Goal: Task Accomplishment & Management: Use online tool/utility

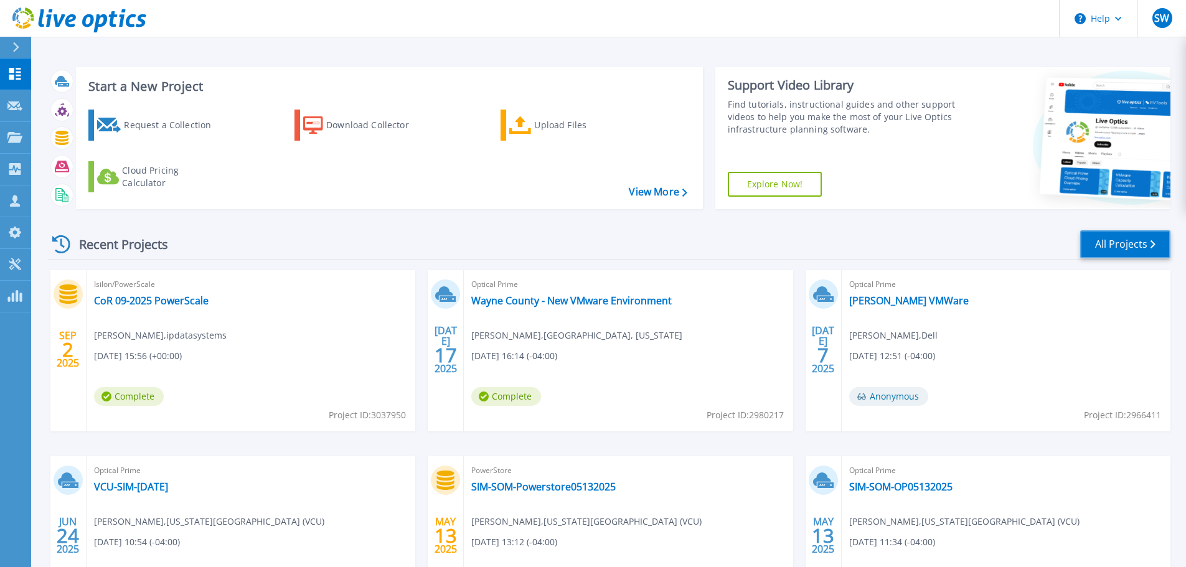
click at [1108, 244] on link "All Projects" at bounding box center [1125, 244] width 90 height 28
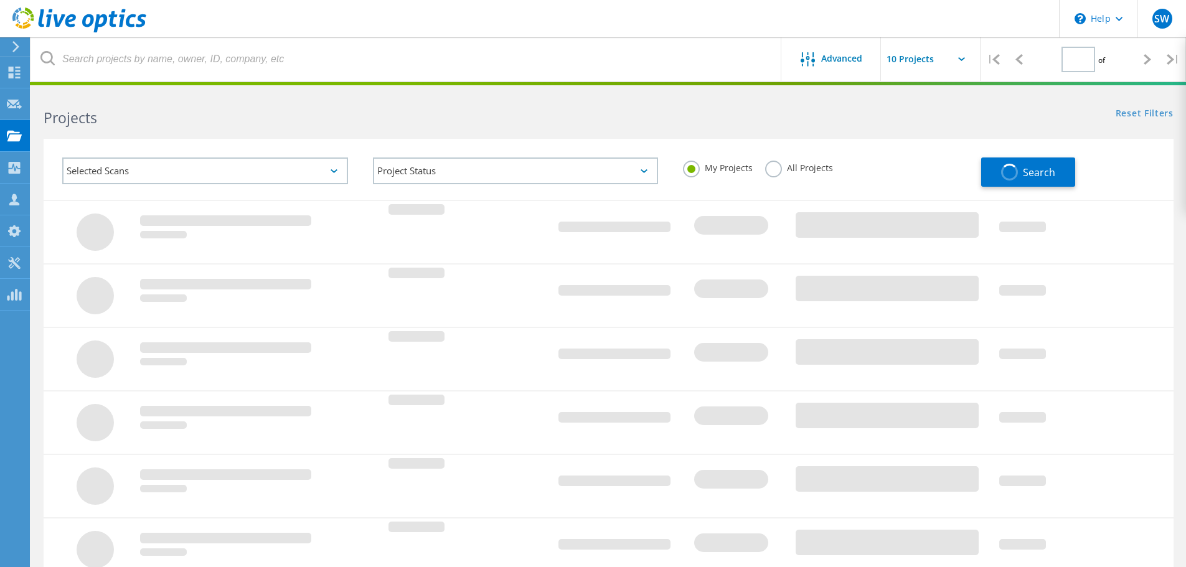
type input "1"
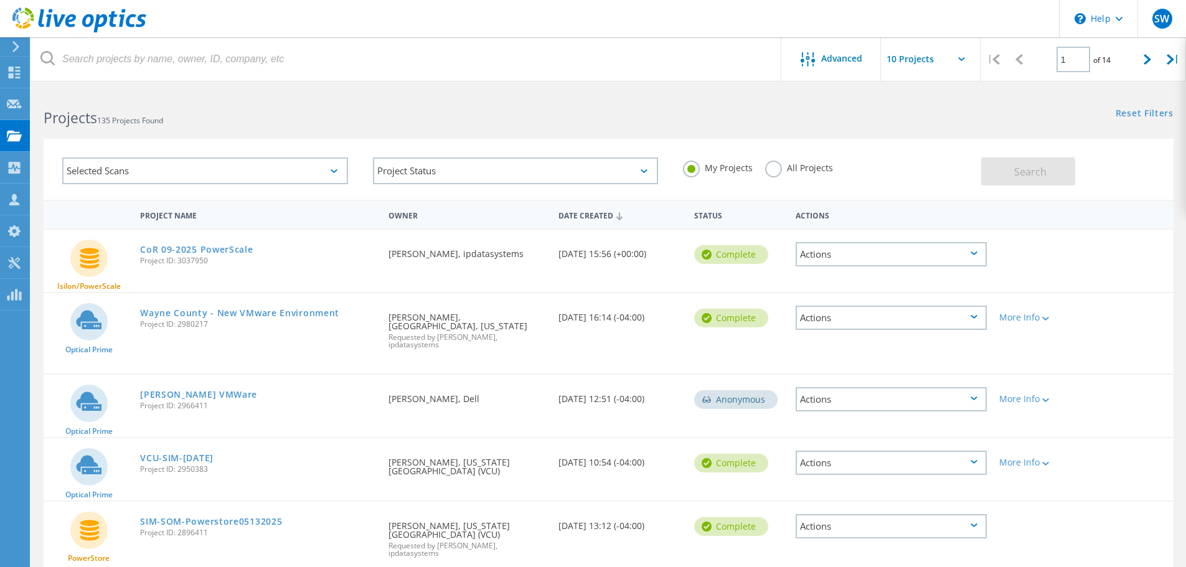
click at [770, 168] on label "All Projects" at bounding box center [799, 167] width 68 height 12
click at [0, 0] on input "All Projects" at bounding box center [0, 0] width 0 height 0
click at [1036, 174] on span "Search" at bounding box center [1030, 172] width 32 height 14
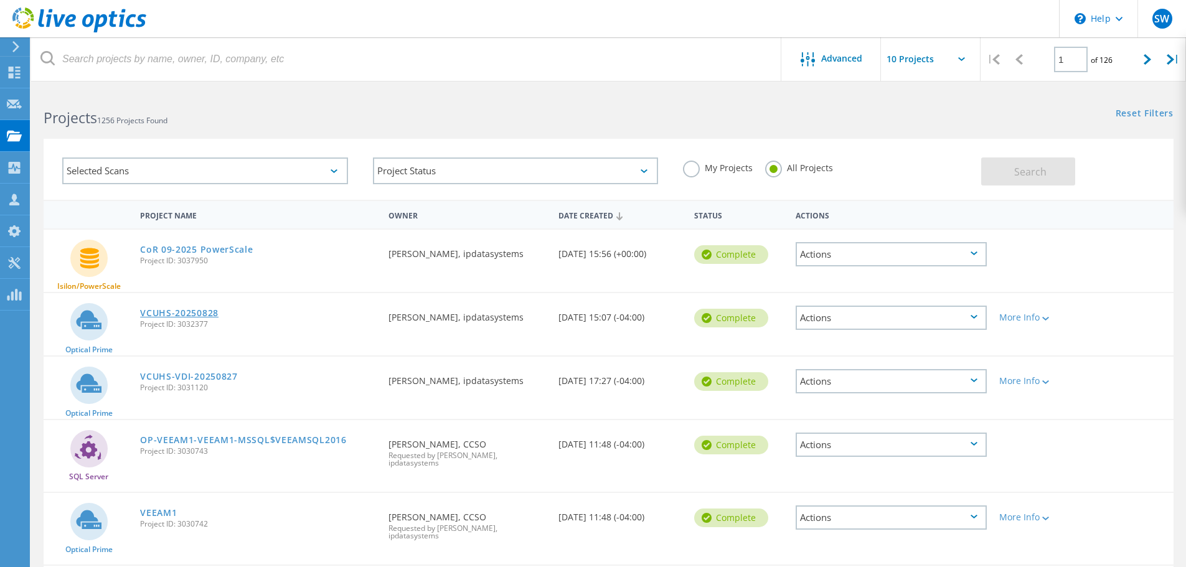
click at [171, 311] on link "VCUHS-20250828" at bounding box center [179, 313] width 78 height 9
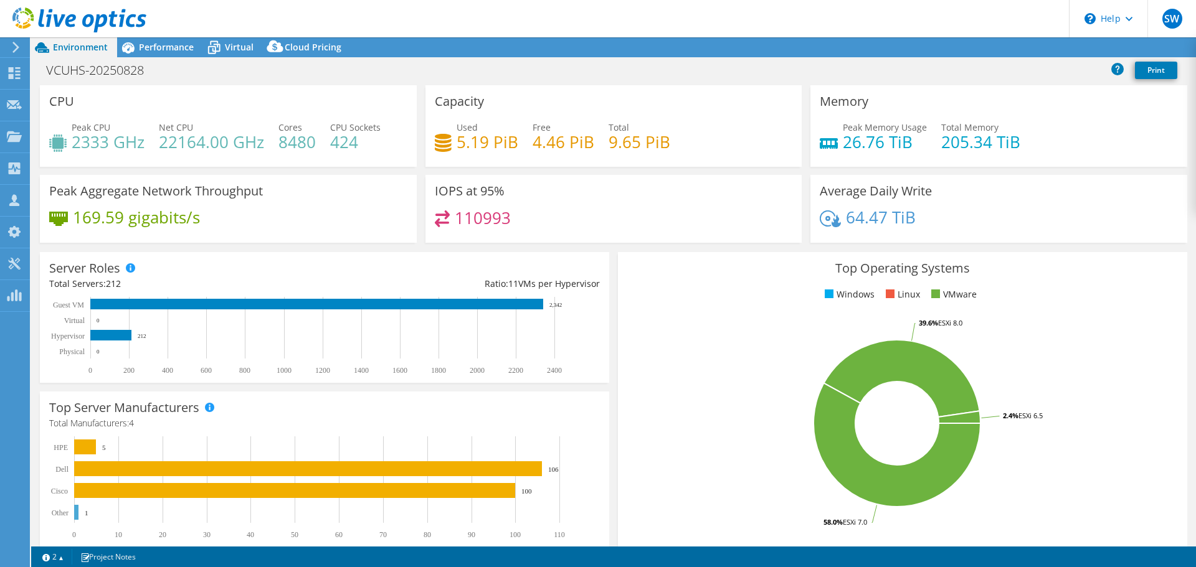
select select "USD"
click at [177, 44] on span "Performance" at bounding box center [166, 47] width 55 height 12
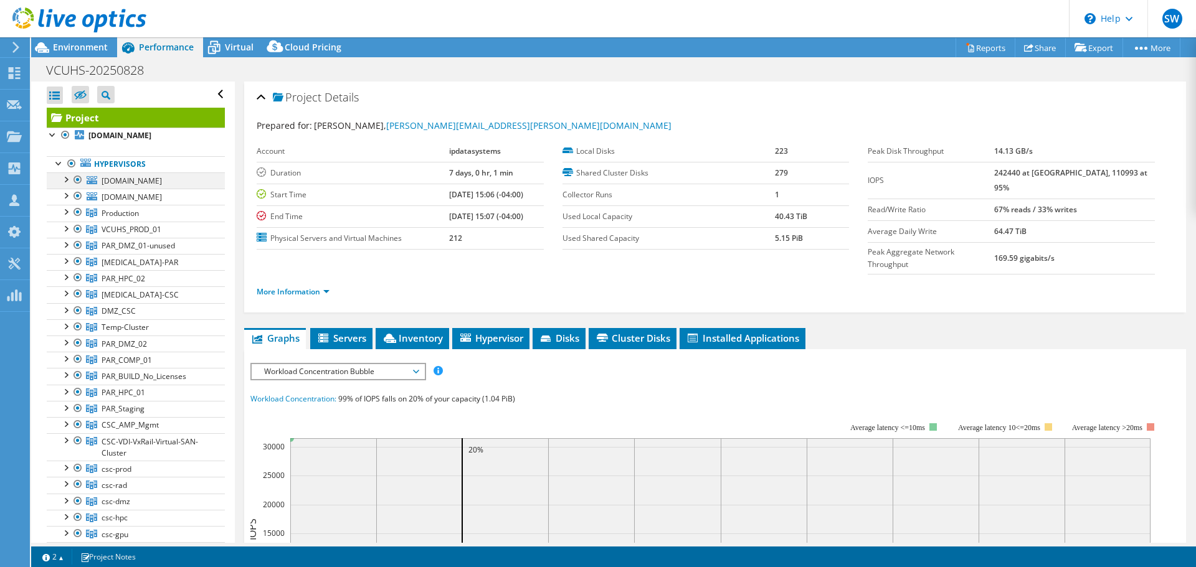
click at [77, 187] on div at bounding box center [78, 179] width 12 height 15
click at [78, 204] on div at bounding box center [78, 196] width 12 height 15
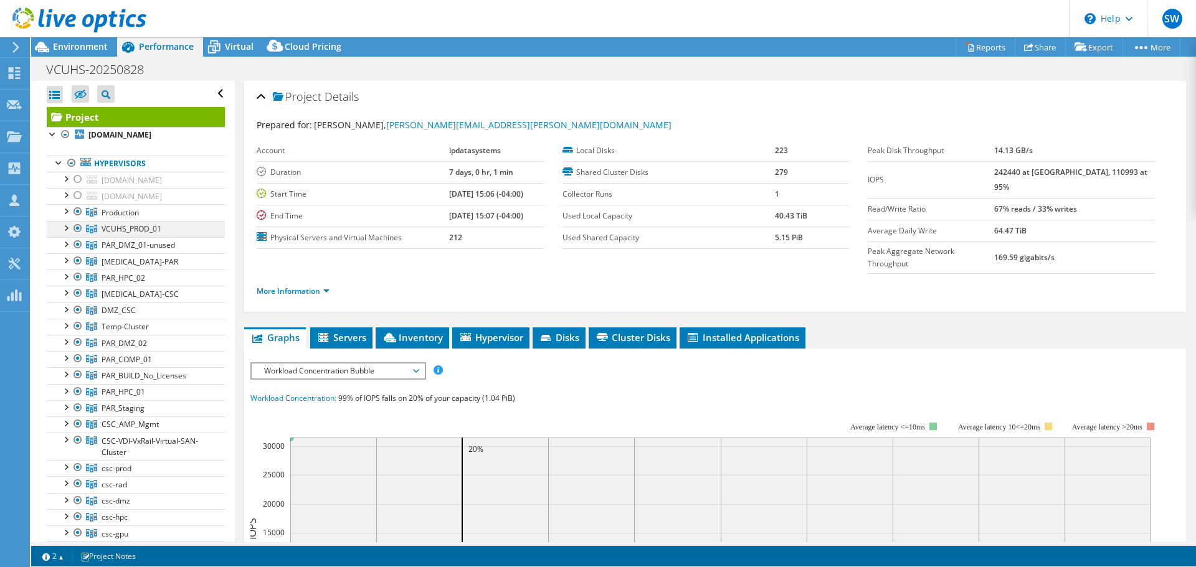
click at [78, 219] on div at bounding box center [78, 211] width 12 height 15
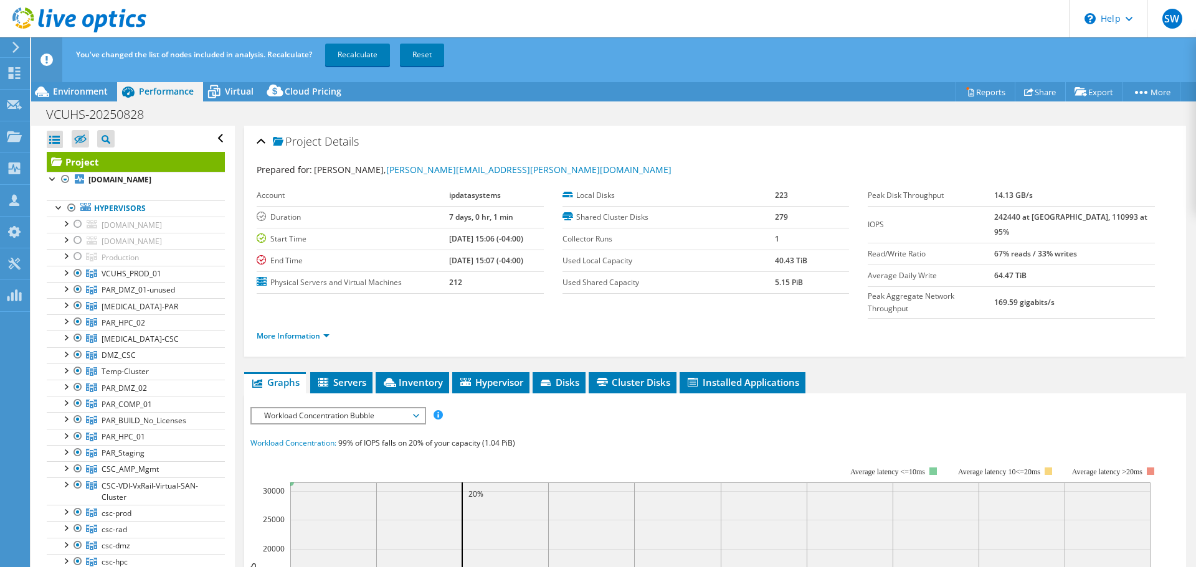
drag, startPoint x: 424, startPoint y: 54, endPoint x: 448, endPoint y: 52, distance: 23.8
click at [424, 54] on link "Reset" at bounding box center [422, 55] width 44 height 22
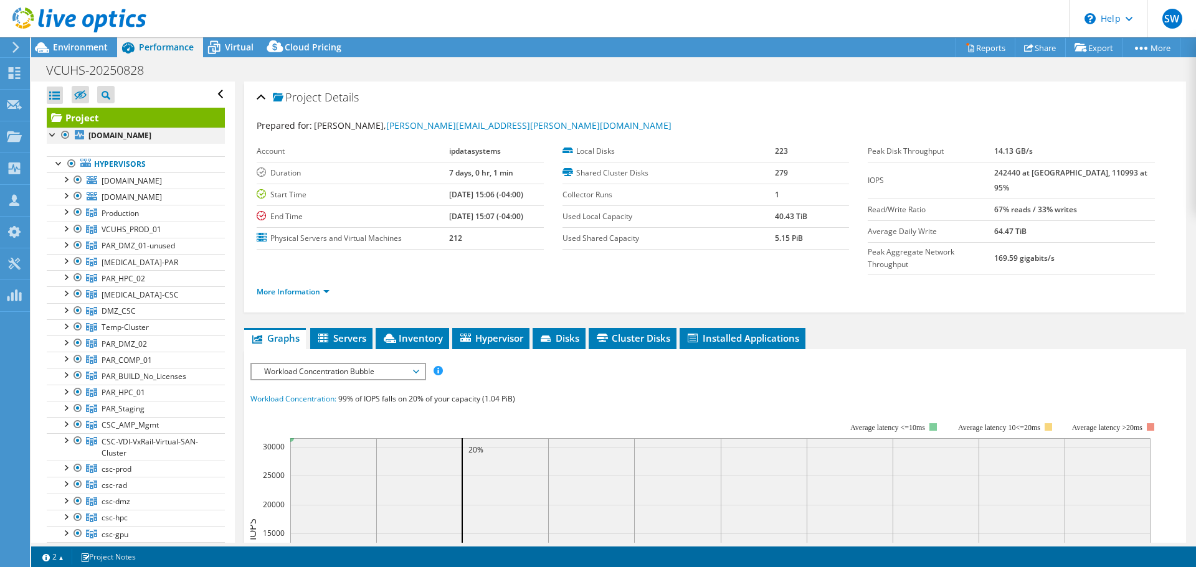
click at [64, 134] on div at bounding box center [65, 135] width 12 height 15
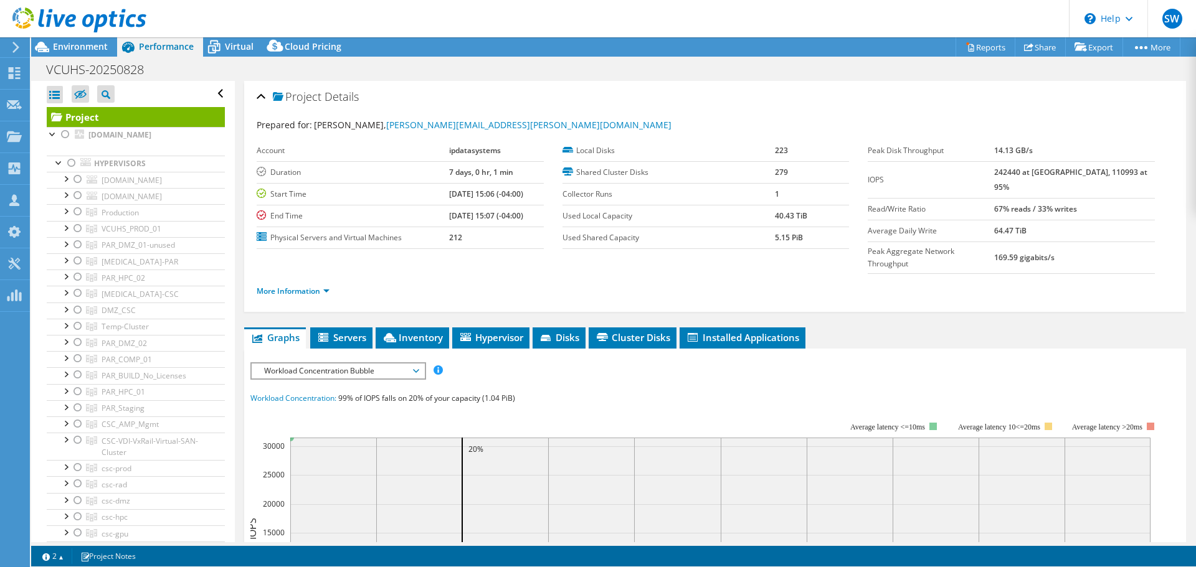
scroll to position [311, 0]
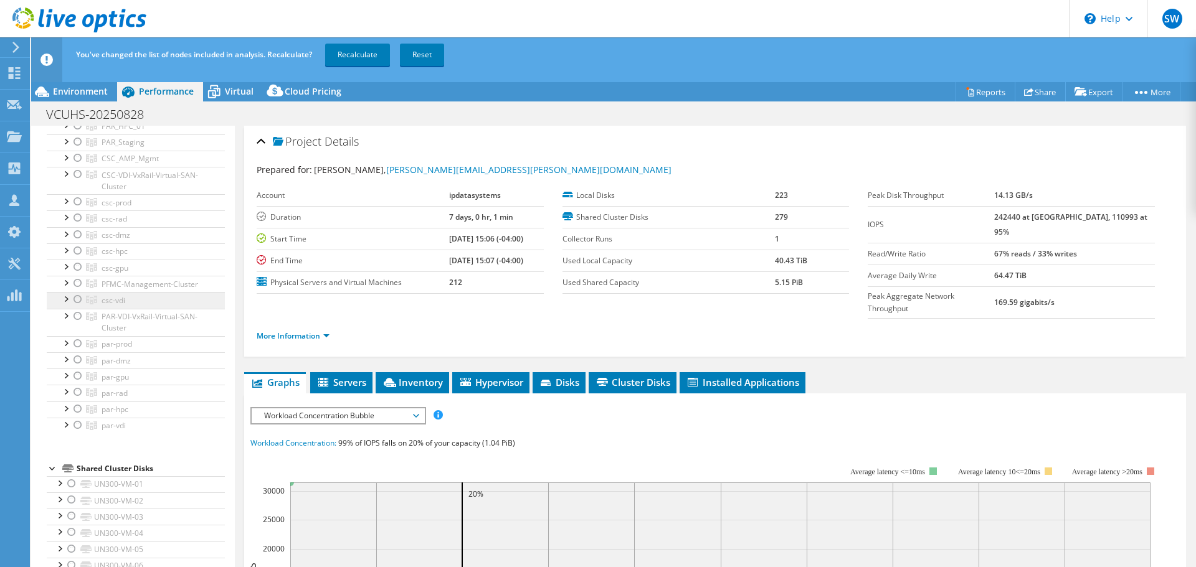
drag, startPoint x: 73, startPoint y: 351, endPoint x: 90, endPoint y: 333, distance: 24.7
click at [74, 324] on div at bounding box center [78, 316] width 12 height 15
click at [75, 307] on div at bounding box center [78, 299] width 12 height 15
click at [74, 182] on div at bounding box center [78, 174] width 12 height 15
click at [80, 433] on div at bounding box center [78, 425] width 12 height 15
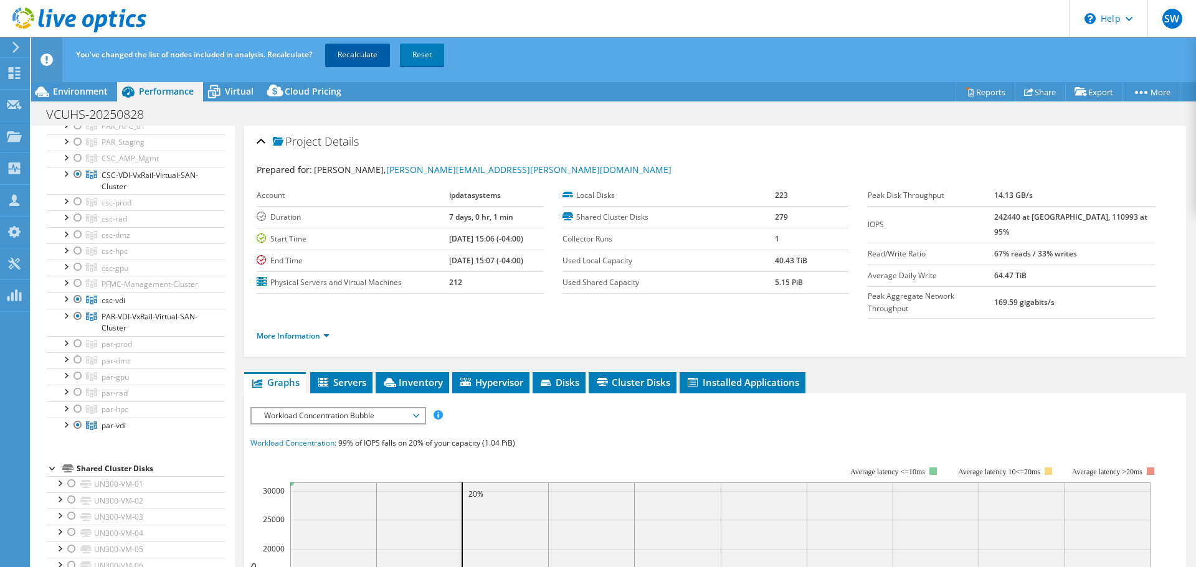
click at [368, 55] on link "Recalculate" at bounding box center [357, 55] width 65 height 22
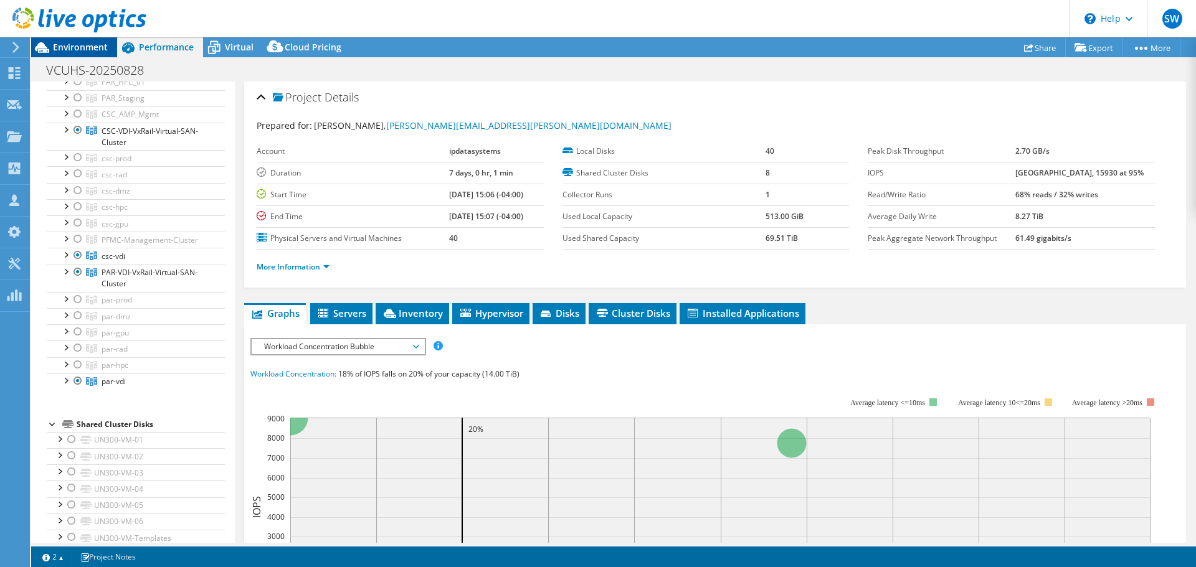
click at [97, 52] on span "Environment" at bounding box center [80, 47] width 55 height 12
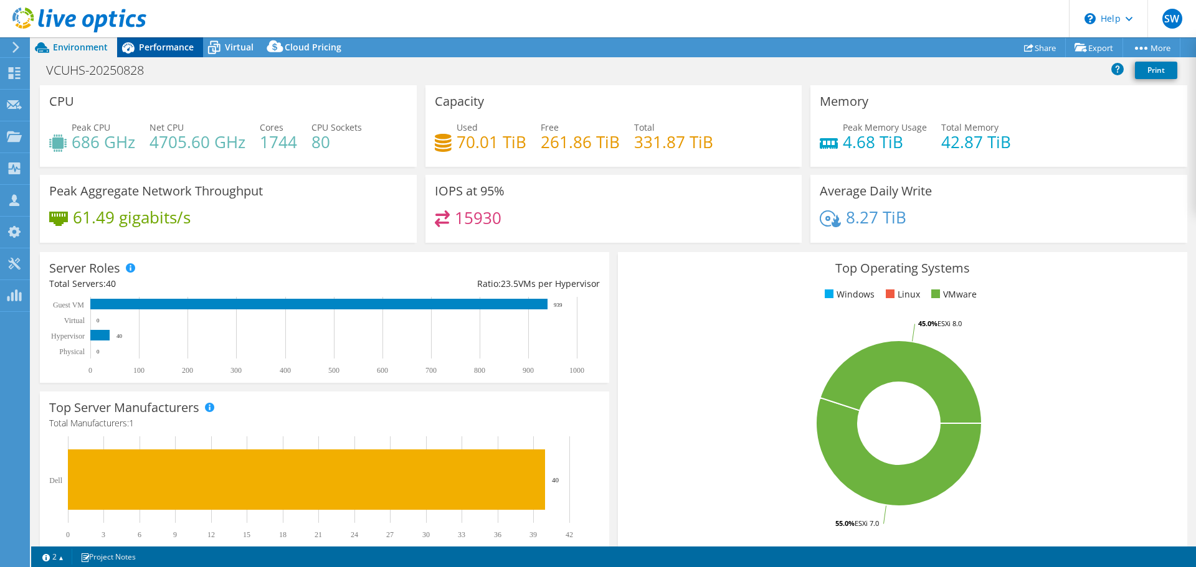
click at [183, 51] on span "Performance" at bounding box center [166, 47] width 55 height 12
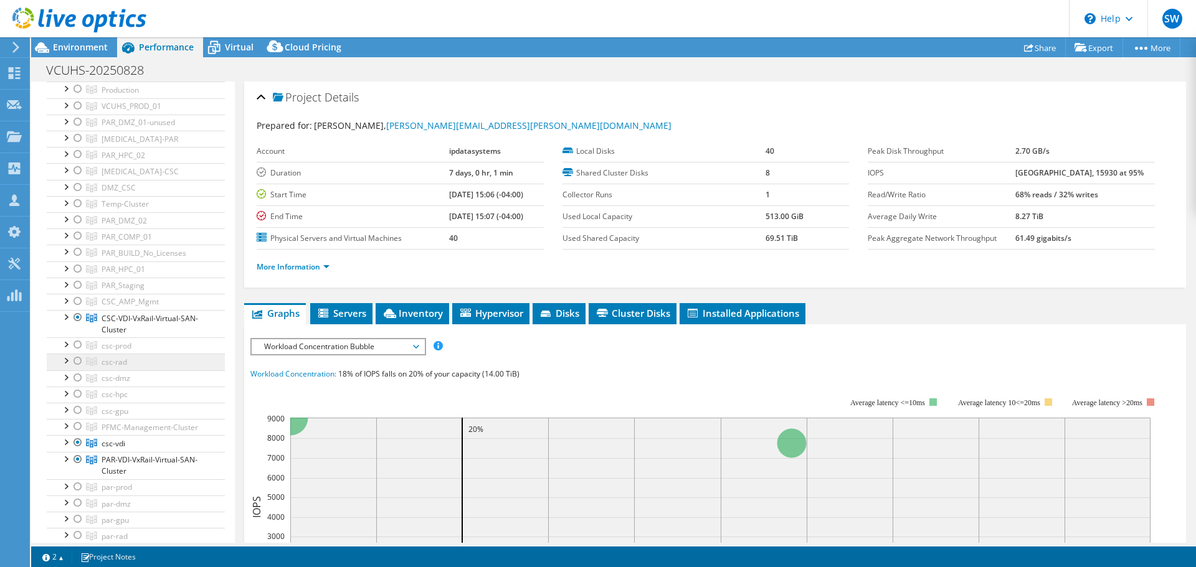
scroll to position [124, 0]
click at [240, 51] on span "Virtual" at bounding box center [239, 47] width 29 height 12
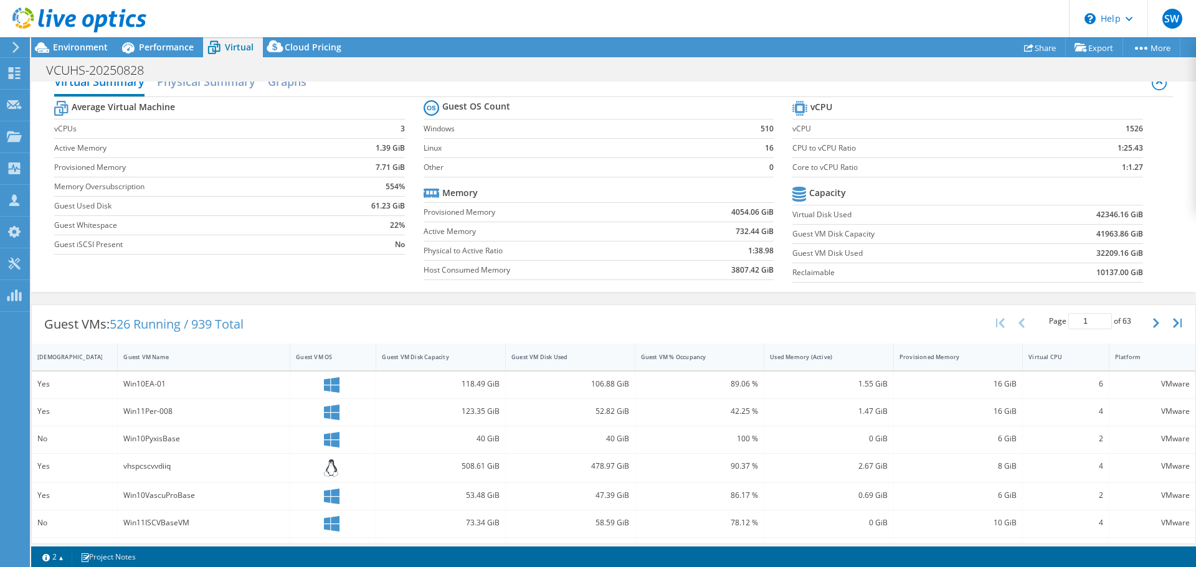
scroll to position [0, 0]
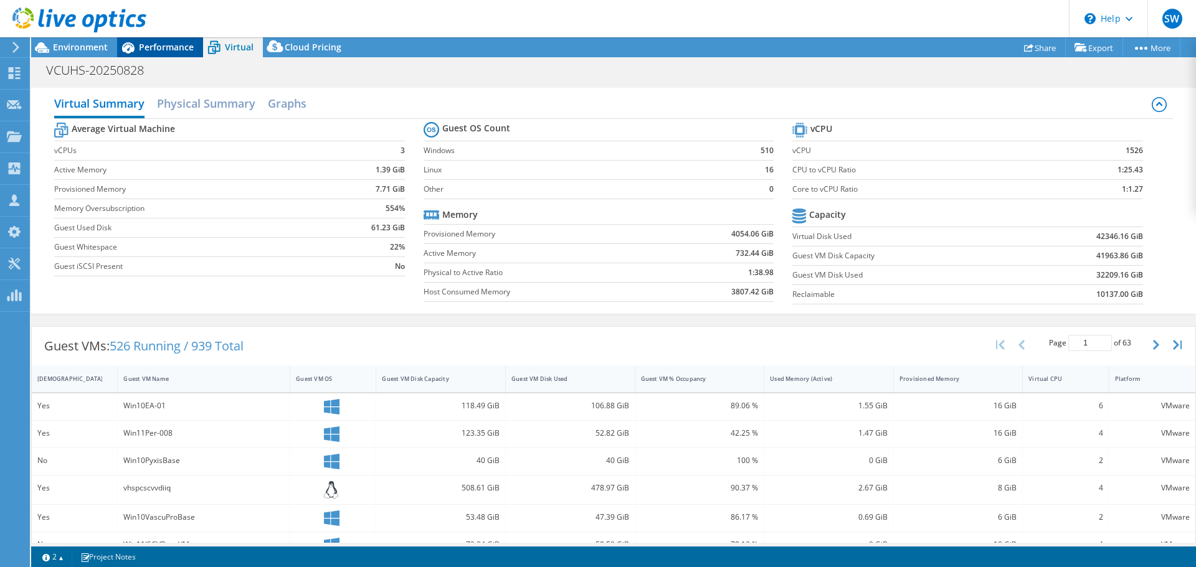
click at [159, 45] on span "Performance" at bounding box center [166, 47] width 55 height 12
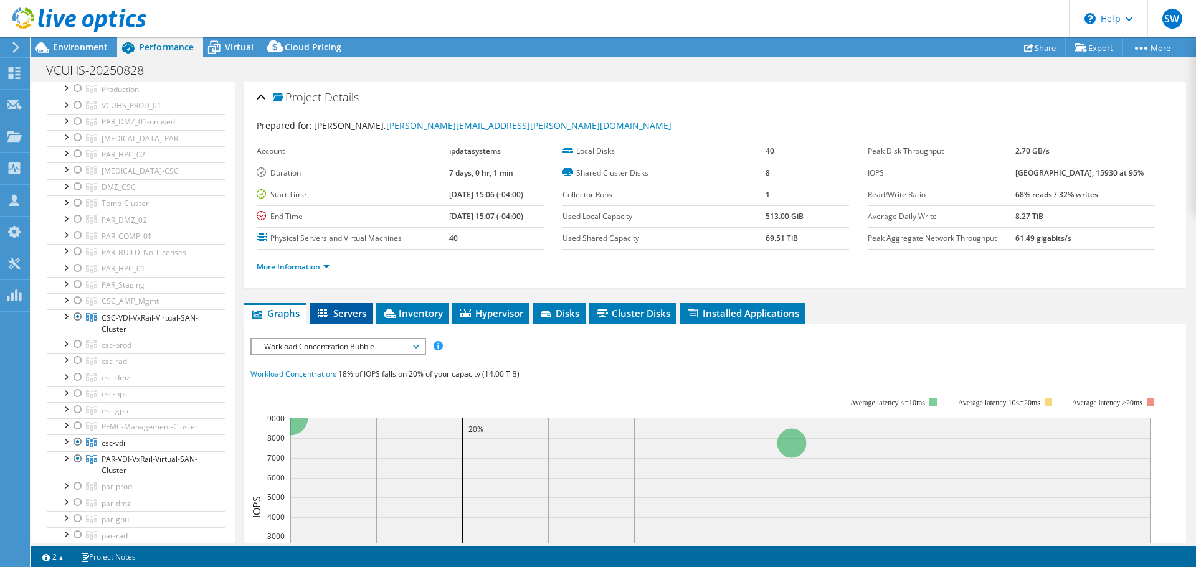
click at [363, 318] on span "Servers" at bounding box center [341, 313] width 50 height 12
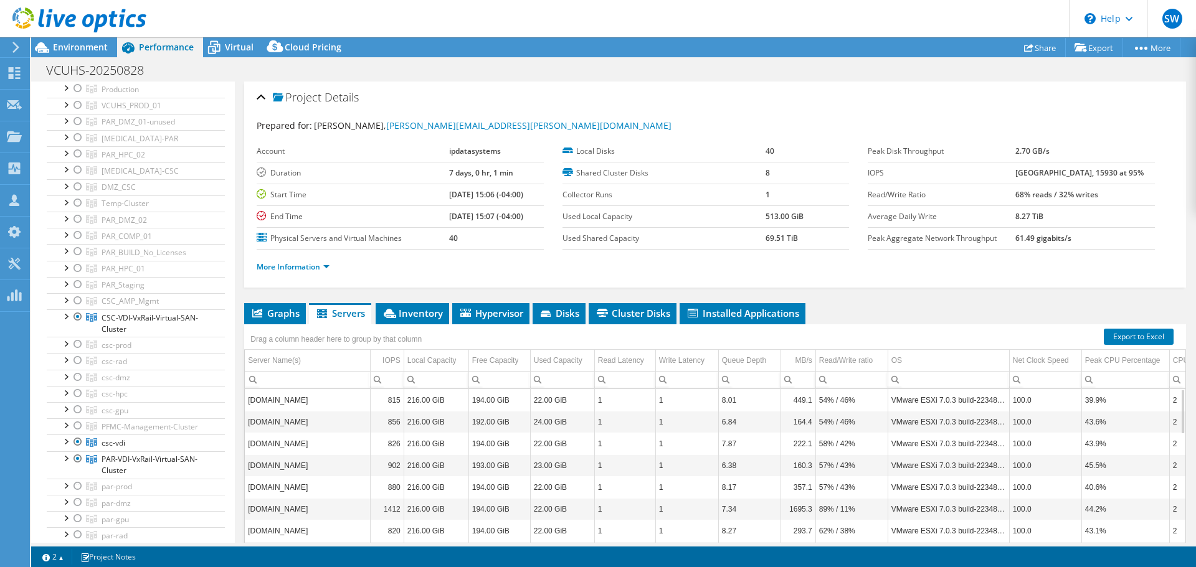
scroll to position [93, 0]
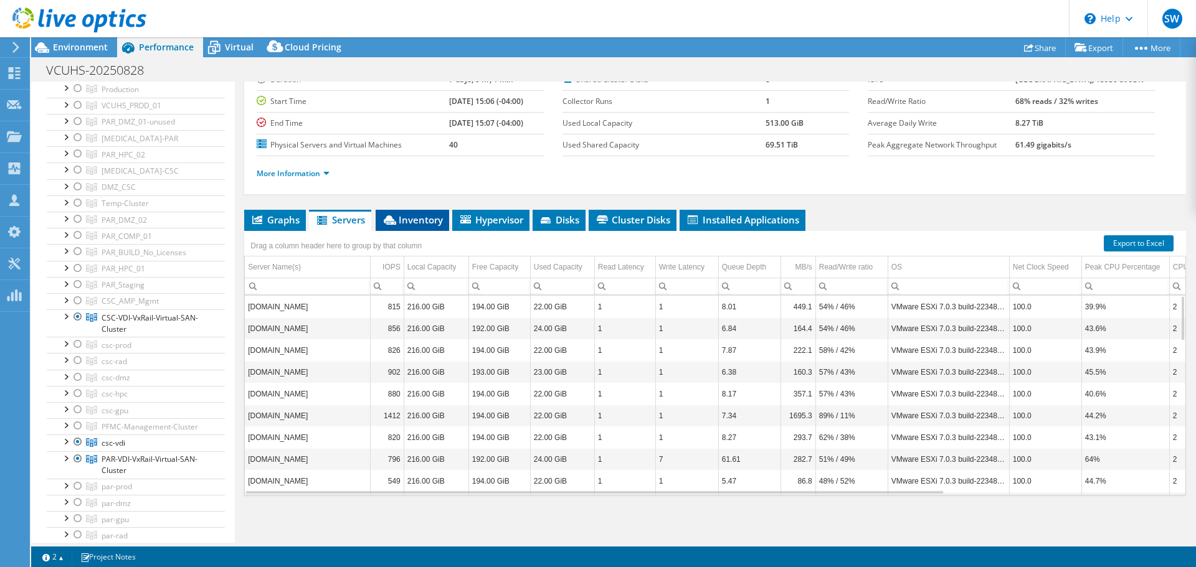
click at [428, 219] on span "Inventory" at bounding box center [412, 220] width 61 height 12
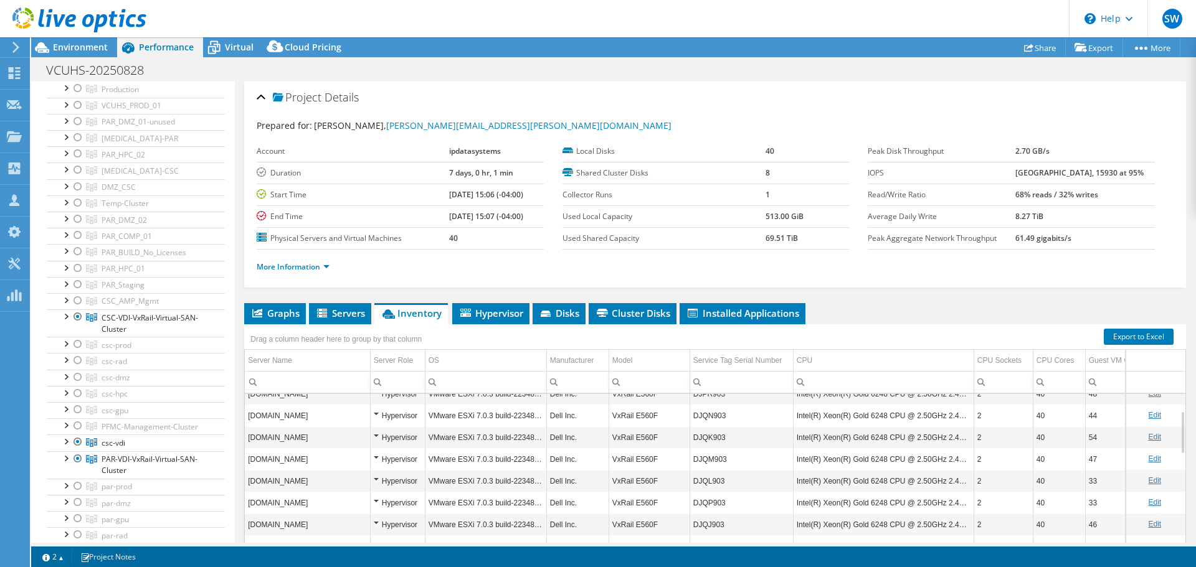
scroll to position [75, 0]
click at [514, 314] on span "Hypervisor" at bounding box center [490, 313] width 65 height 12
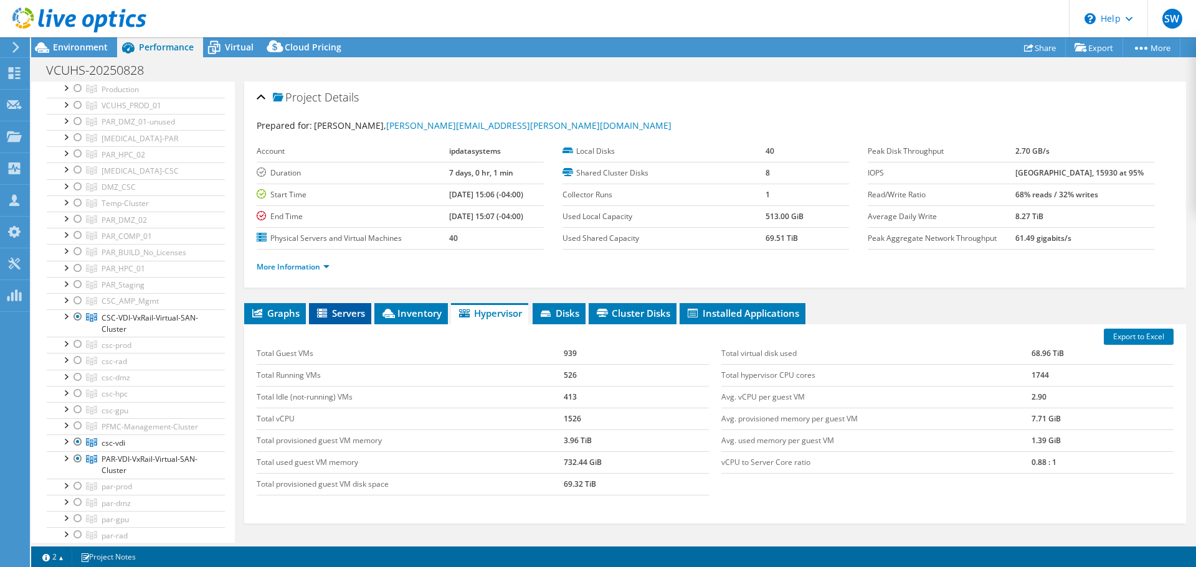
click at [344, 311] on span "Servers" at bounding box center [340, 313] width 50 height 12
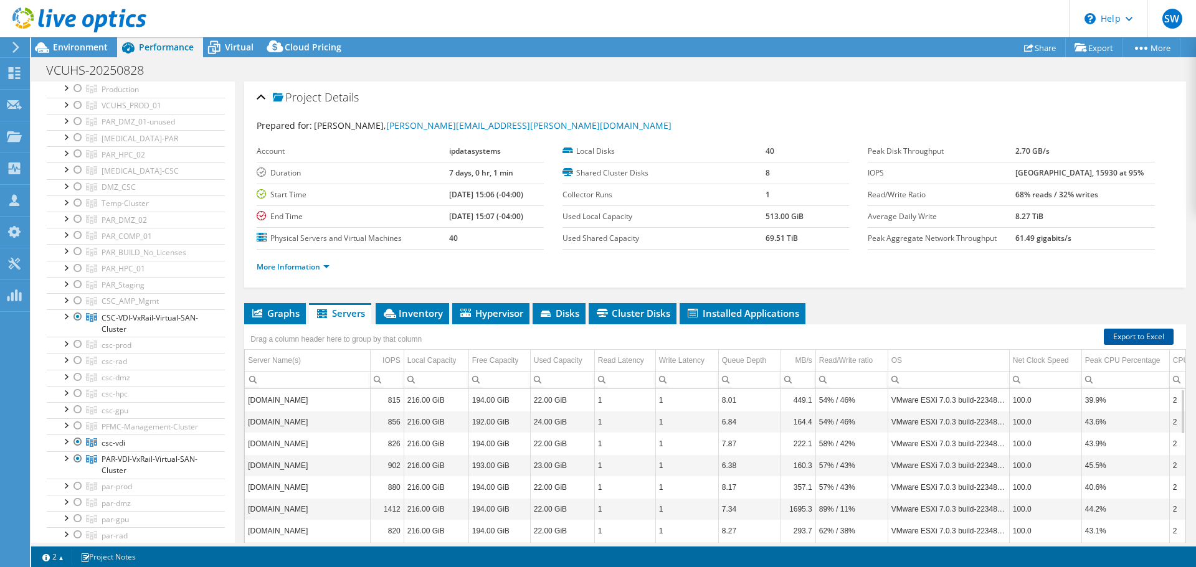
click at [1130, 337] on link "Export to Excel" at bounding box center [1138, 337] width 70 height 16
